Goal: Check status

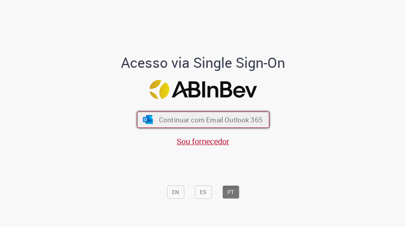
click at [187, 124] on span "Continuar com Email Outlook 365" at bounding box center [211, 119] width 104 height 9
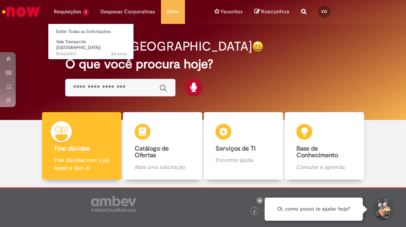
click at [63, 11] on li "Requisições 1 Exibir Todas as Solicitações Vale Transporte (VT) 8d atrás 8 dias…" at bounding box center [71, 12] width 47 height 24
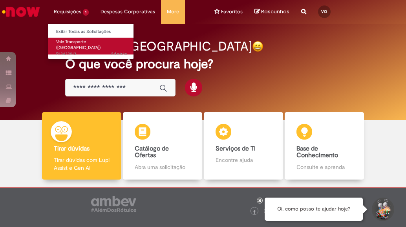
click at [65, 51] on span "8d atrás 8 dias atrás R13433913" at bounding box center [91, 54] width 71 height 6
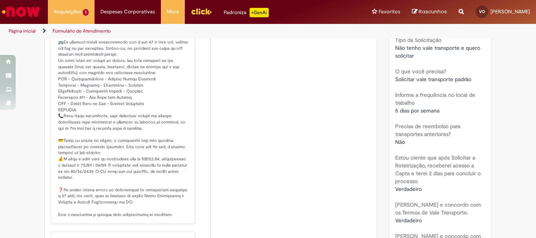
scroll to position [118, 0]
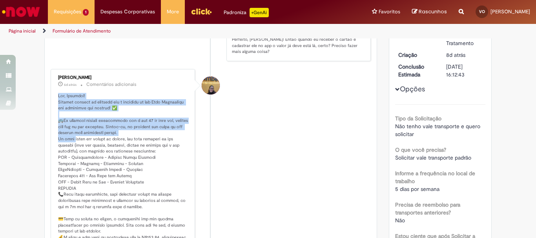
drag, startPoint x: 56, startPoint y: 95, endPoint x: 73, endPoint y: 136, distance: 44.2
click at [73, 136] on p "Histórico de tíquete" at bounding box center [123, 194] width 131 height 203
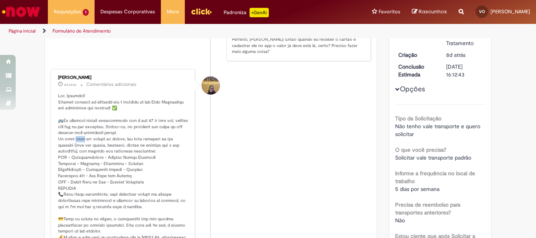
click at [73, 136] on p "Histórico de tíquete" at bounding box center [123, 194] width 131 height 203
click at [58, 108] on p "Histórico de tíquete" at bounding box center [123, 194] width 131 height 203
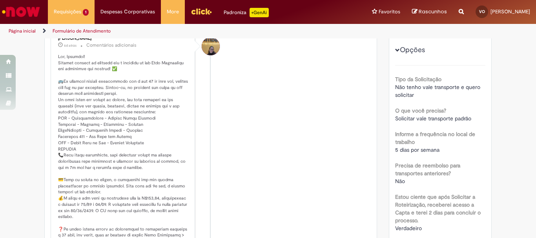
drag, startPoint x: 192, startPoint y: 15, endPoint x: 363, endPoint y: 49, distance: 173.8
click at [363, 49] on li "Amanda de Campos Gomes do Nascimento 6d atrás 6 dias atrás Comentários adiciona…" at bounding box center [211, 147] width 320 height 234
click at [18, 16] on img "Ir para a Homepage" at bounding box center [21, 12] width 40 height 16
